Goal: Use online tool/utility: Utilize a website feature to perform a specific function

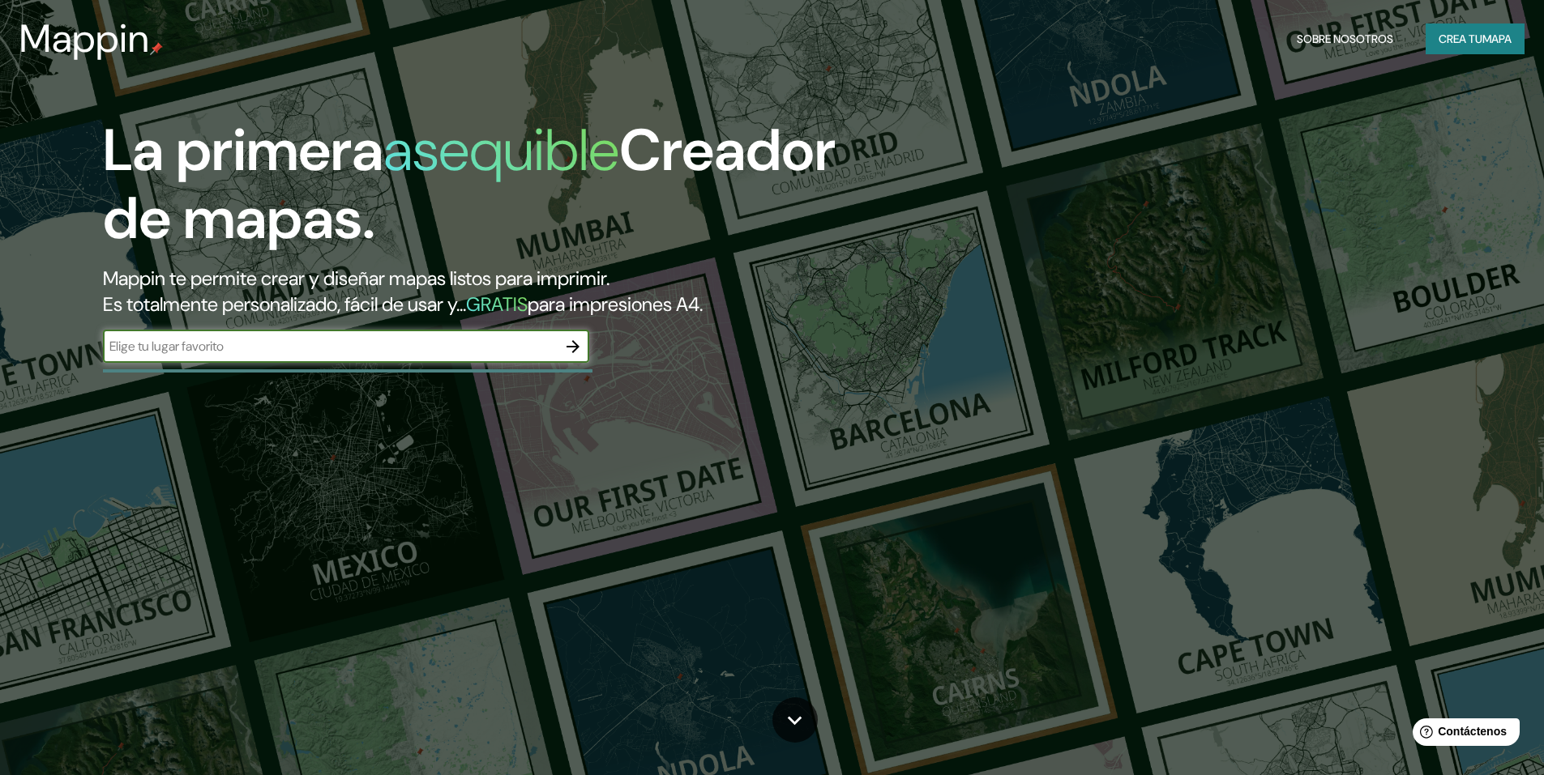
click at [395, 351] on input "text" at bounding box center [330, 346] width 454 height 19
paste input "7.Conclusiones"
type input "7"
click at [269, 353] on input "text" at bounding box center [330, 346] width 454 height 19
paste input "Huaca el Paraíso, [GEOGRAPHIC_DATA], [STREET_ADDRESS][PERSON_NAME]"
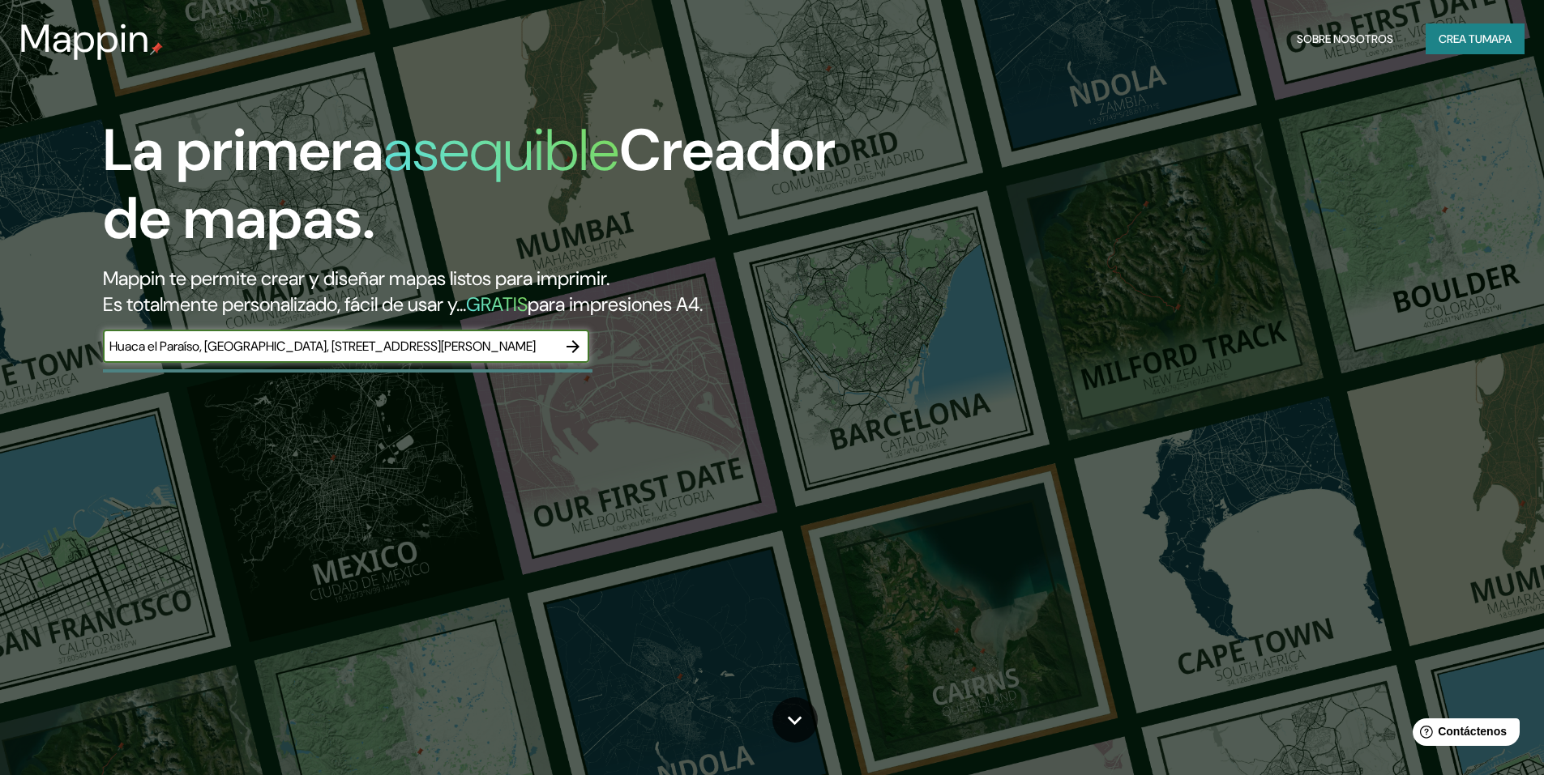
type input "Huaca el Paraíso, [GEOGRAPHIC_DATA], [STREET_ADDRESS][PERSON_NAME]"
click at [572, 340] on icon "button" at bounding box center [572, 346] width 19 height 19
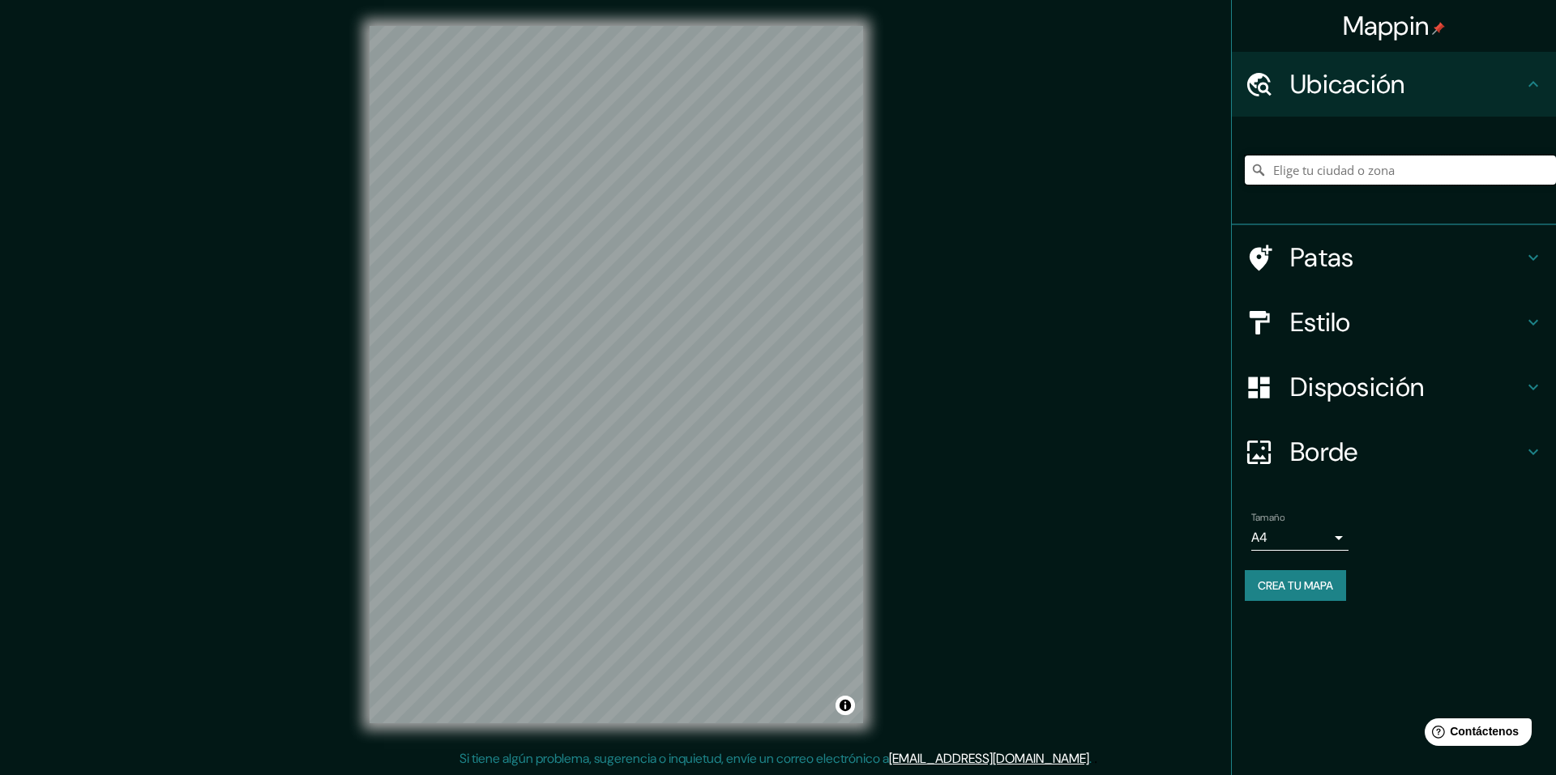
click at [1455, 174] on input "Elige tu ciudad o zona" at bounding box center [1400, 170] width 311 height 29
paste input "Huaca el Paraíso, [GEOGRAPHIC_DATA], [STREET_ADDRESS][PERSON_NAME]"
click at [1497, 164] on input "[GEOGRAPHIC_DATA][PERSON_NAME], [GEOGRAPHIC_DATA]" at bounding box center [1400, 170] width 311 height 29
type input "[GEOGRAPHIC_DATA][PERSON_NAME], [GEOGRAPHIC_DATA]"
click at [1543, 169] on icon "Claro" at bounding box center [1543, 170] width 10 height 10
